Goal: Information Seeking & Learning: Learn about a topic

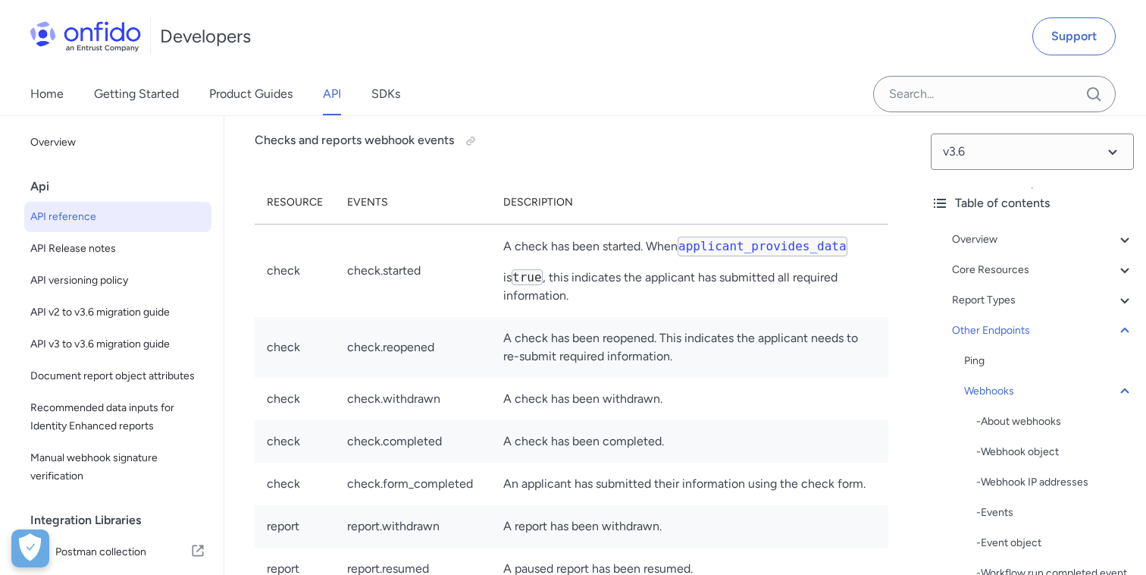
scroll to position [180, 0]
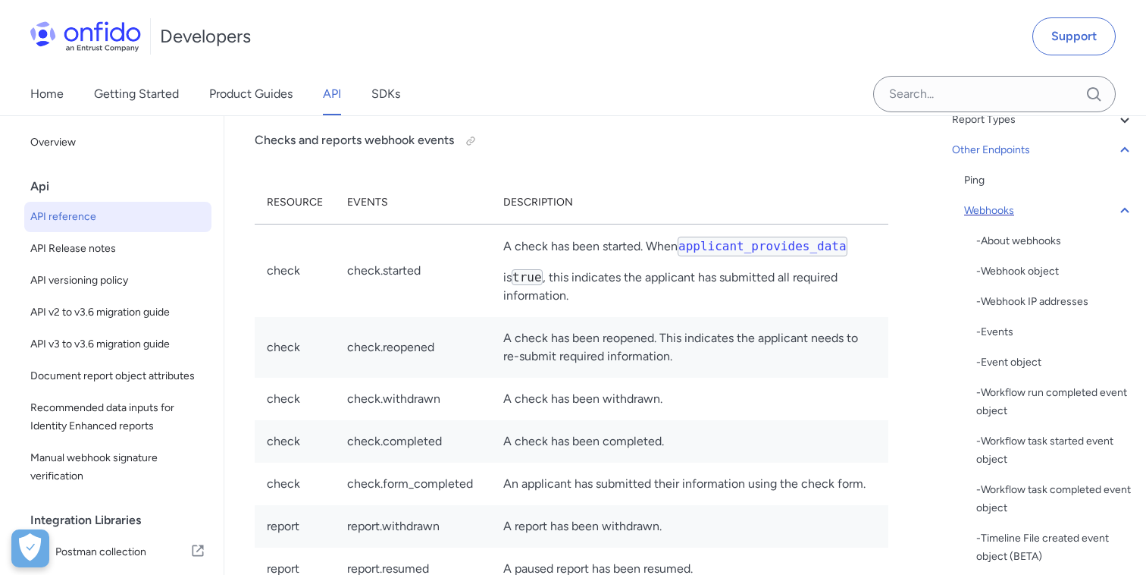
click at [1127, 217] on icon at bounding box center [1125, 211] width 18 height 18
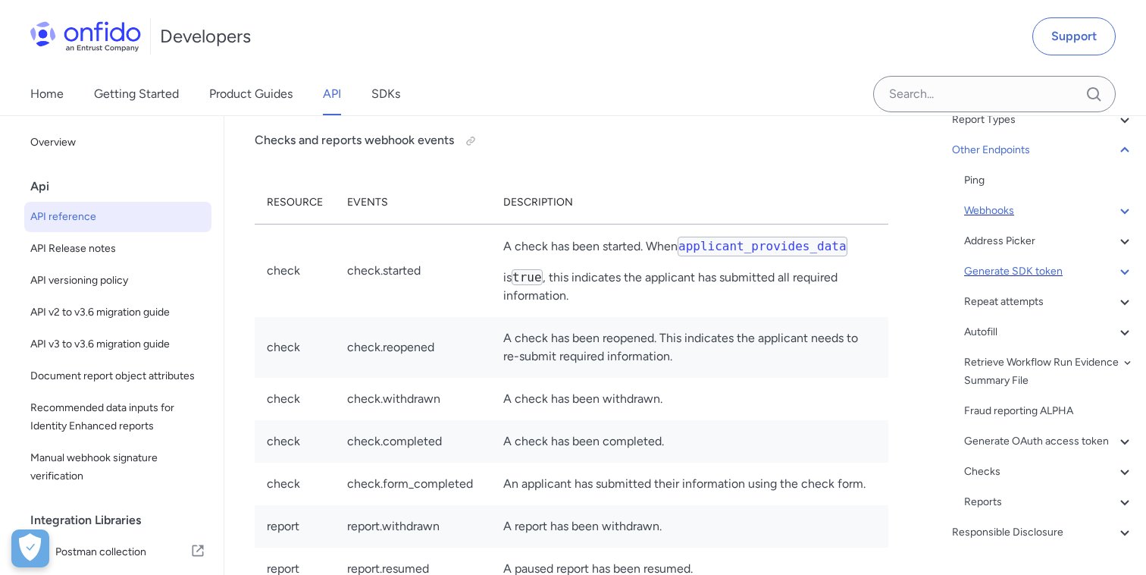
click at [1031, 275] on div "Generate SDK token" at bounding box center [1049, 271] width 170 height 18
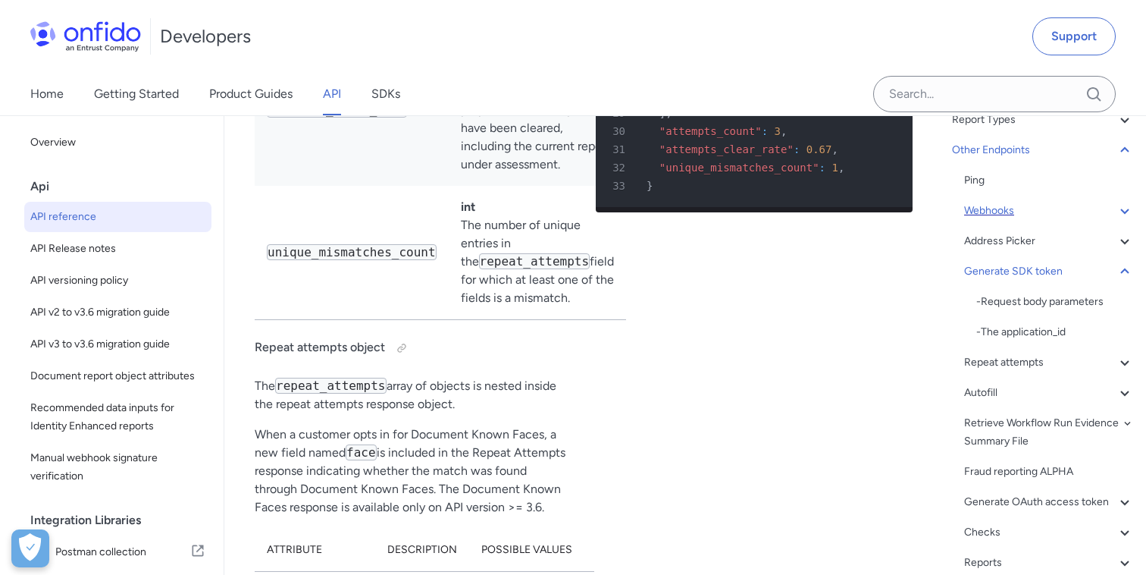
click at [1003, 363] on div "Repeat attempts" at bounding box center [1049, 362] width 170 height 18
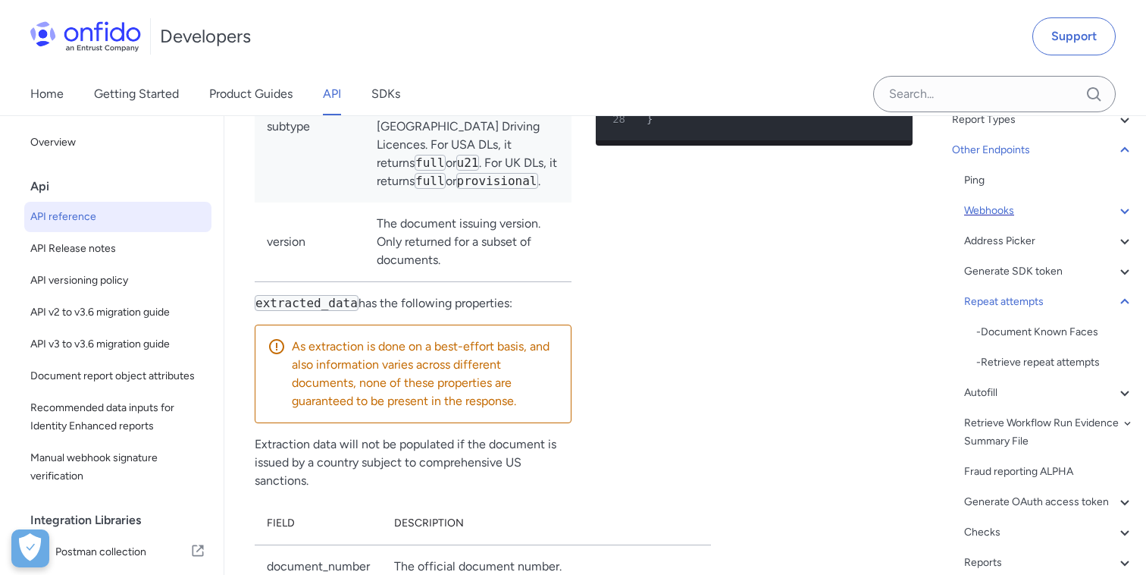
click at [987, 392] on div "Autofill" at bounding box center [1049, 393] width 170 height 18
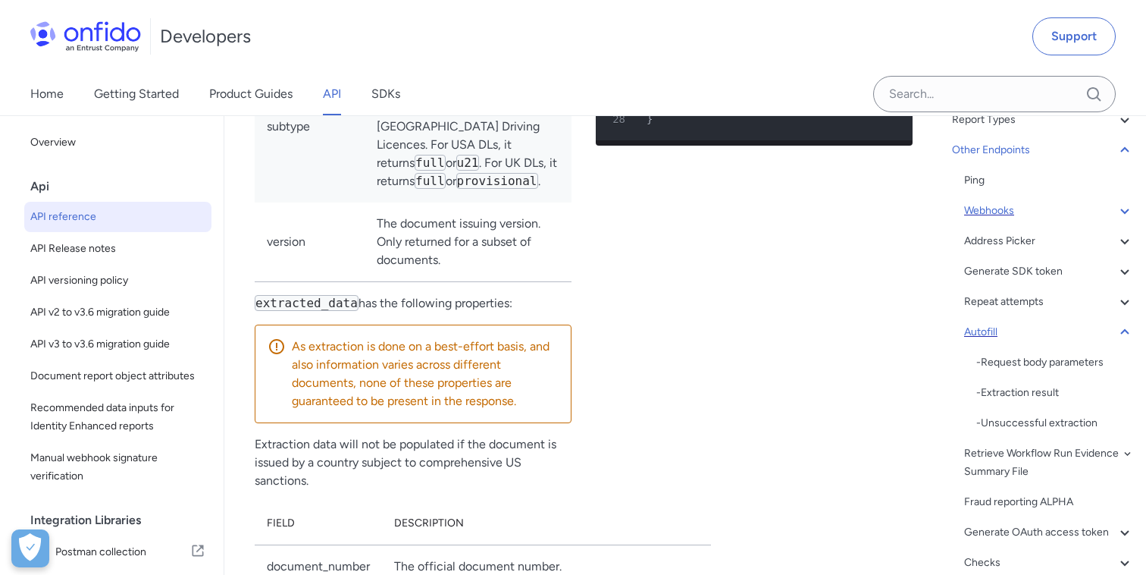
scroll to position [155171, 0]
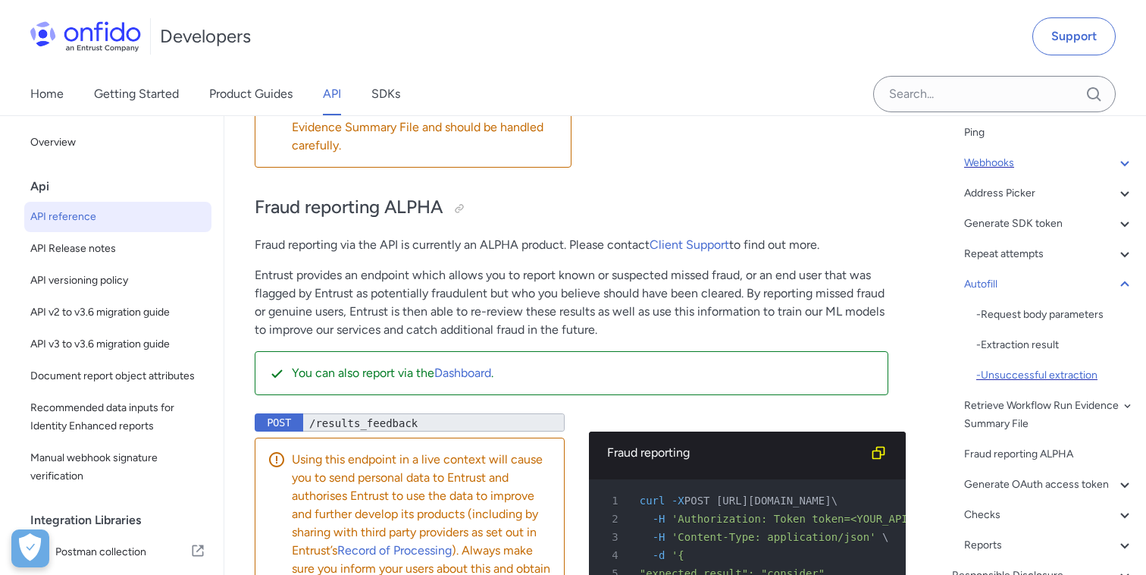
scroll to position [246, 0]
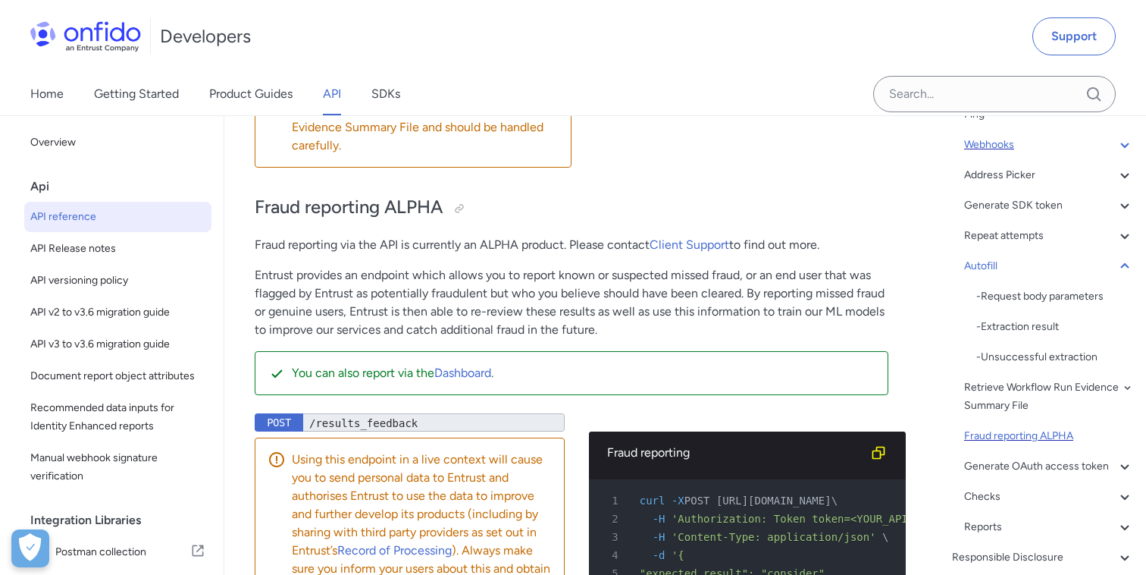
click at [1026, 436] on div "Fraud reporting ALPHA" at bounding box center [1049, 436] width 170 height 18
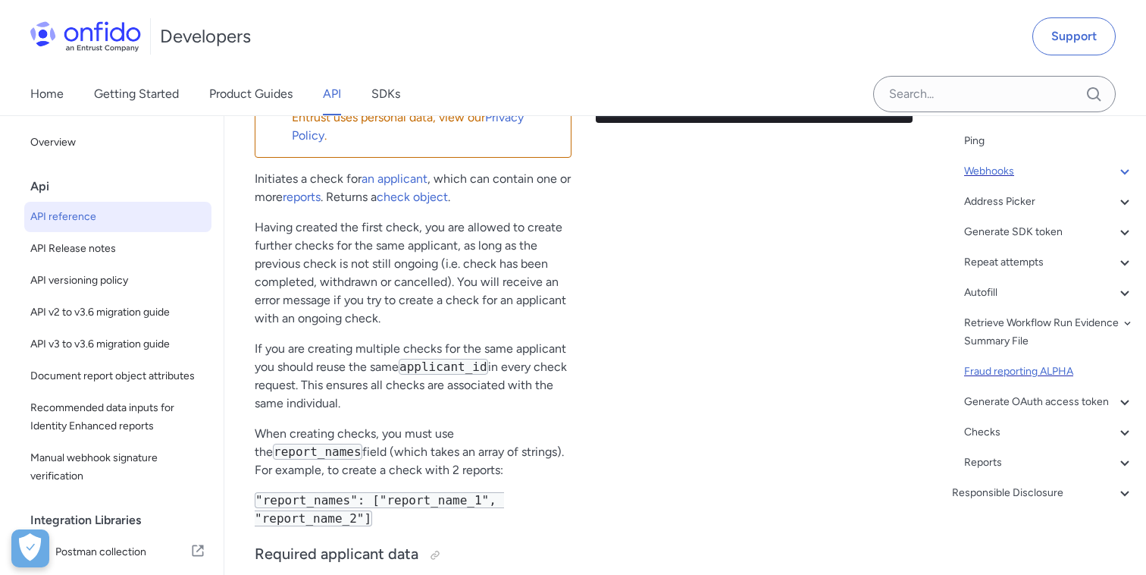
scroll to position [220, 0]
click at [975, 431] on div "Checks" at bounding box center [1049, 432] width 170 height 18
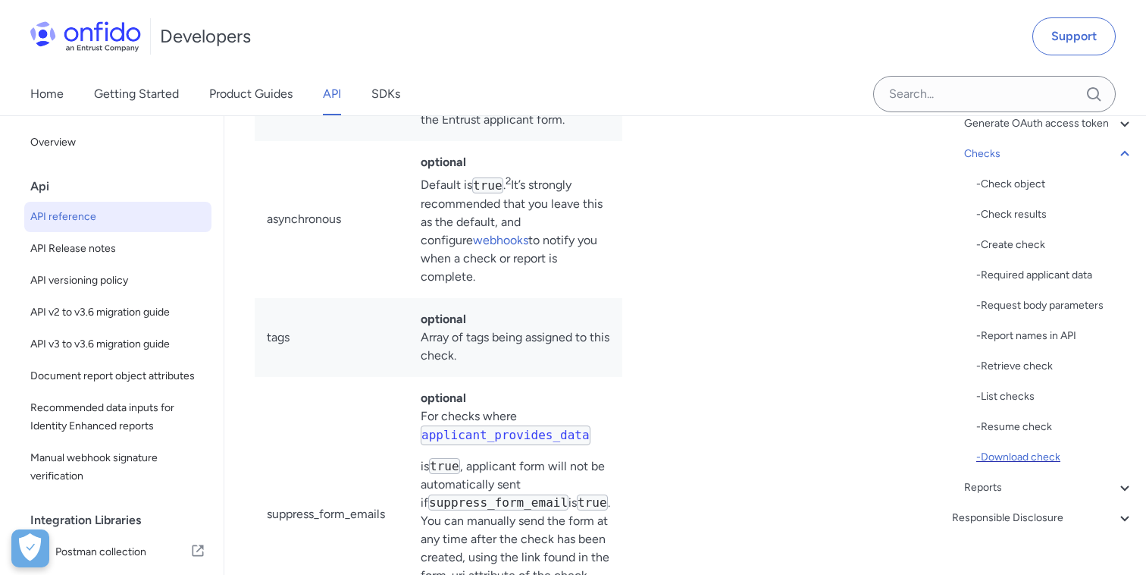
scroll to position [500, 0]
click at [982, 484] on div "Reports" at bounding box center [1049, 485] width 170 height 18
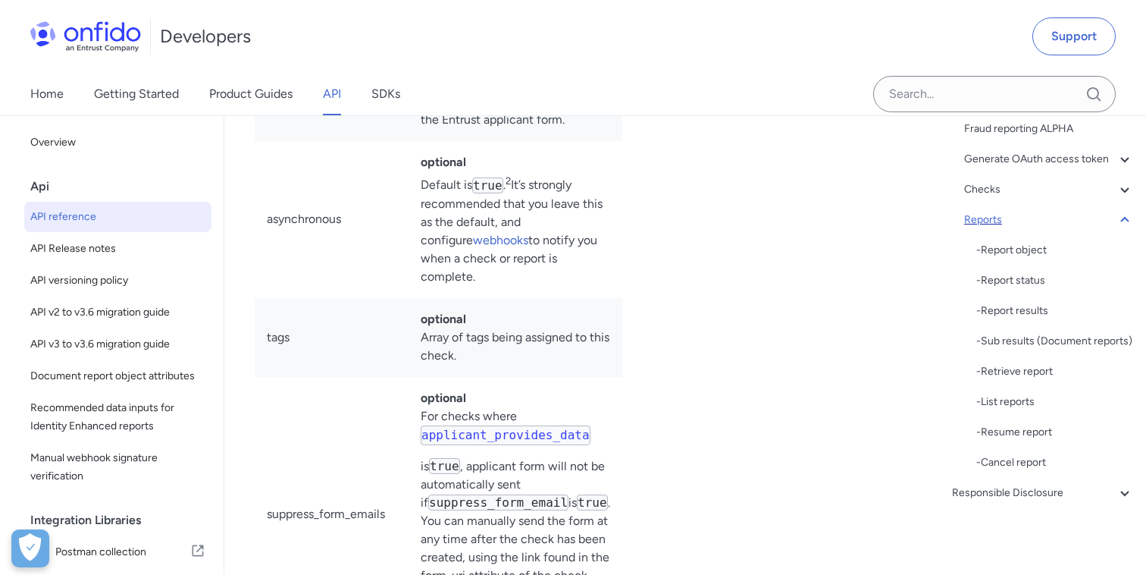
scroll to position [462, 0]
